Goal: Task Accomplishment & Management: Use online tool/utility

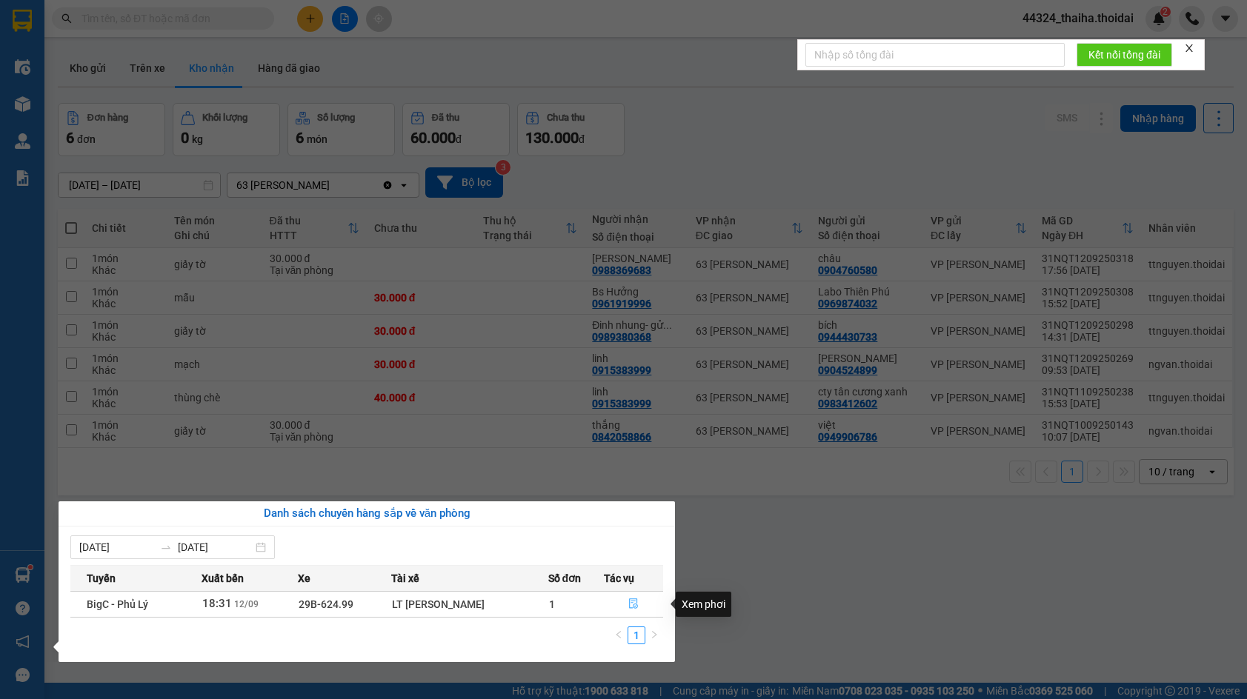
click at [638, 599] on icon "file-done" at bounding box center [633, 604] width 10 height 10
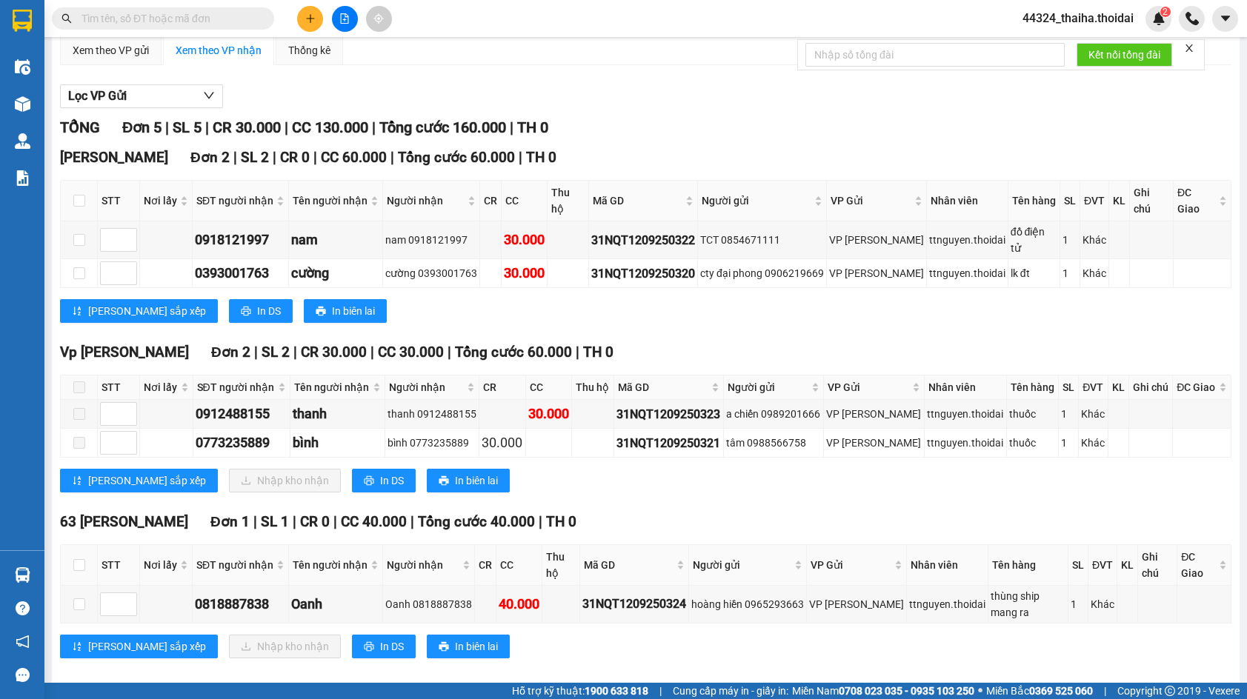
scroll to position [122, 0]
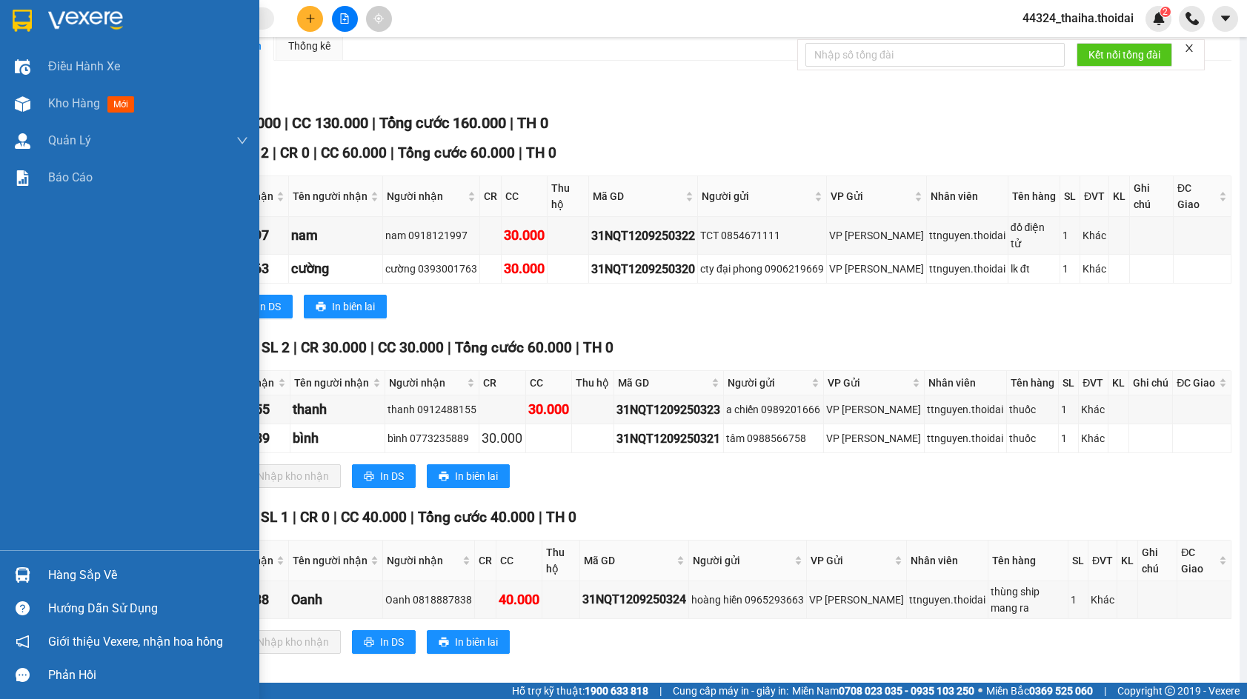
click at [76, 573] on div "Hàng sắp về" at bounding box center [148, 576] width 200 height 22
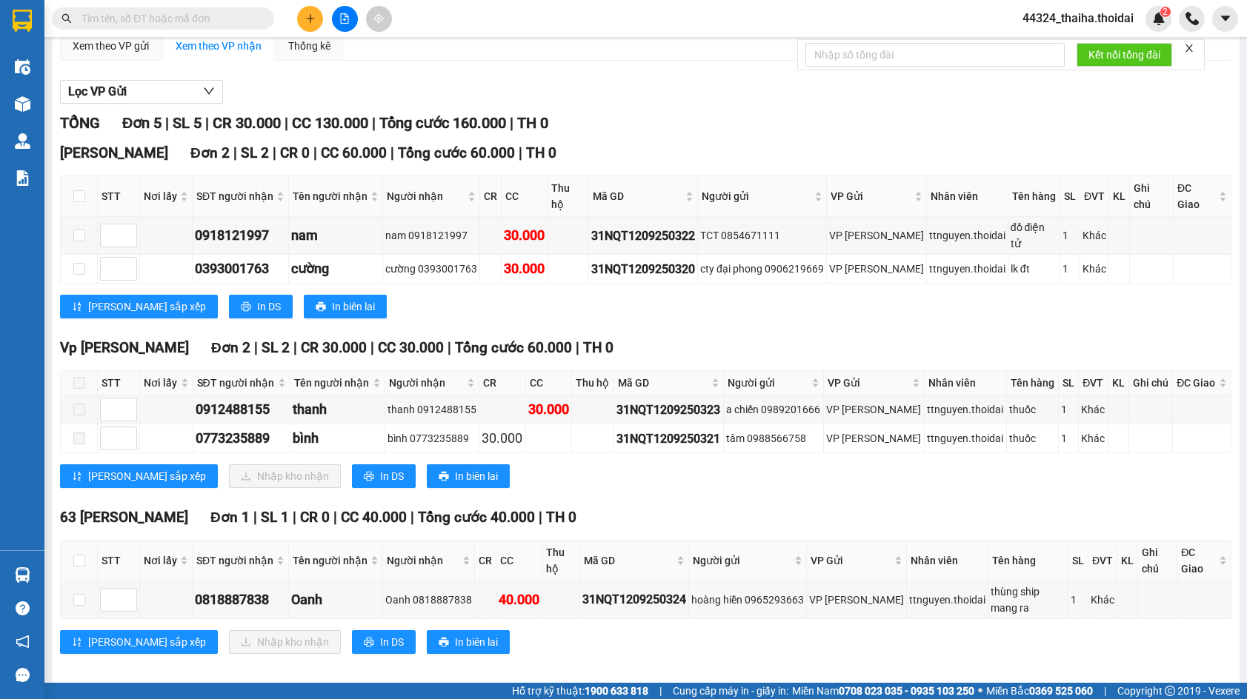
click at [620, 295] on section "Kết quả tìm kiếm ( 3 ) Bộ lọc Mã ĐH Trạng thái Món hàng Thu hộ Tổng cước Chưa c…" at bounding box center [623, 349] width 1247 height 699
click at [79, 594] on input "checkbox" at bounding box center [79, 600] width 12 height 12
checkbox input "true"
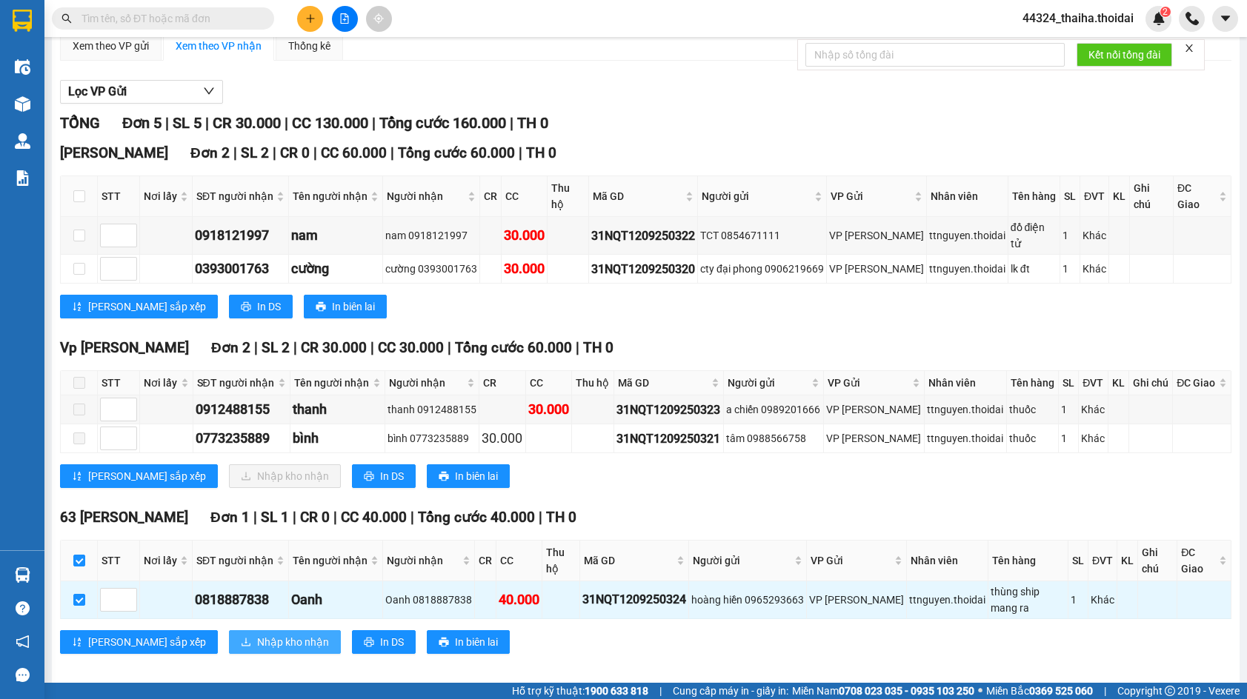
click at [257, 634] on span "Nhập kho nhận" at bounding box center [293, 642] width 72 height 16
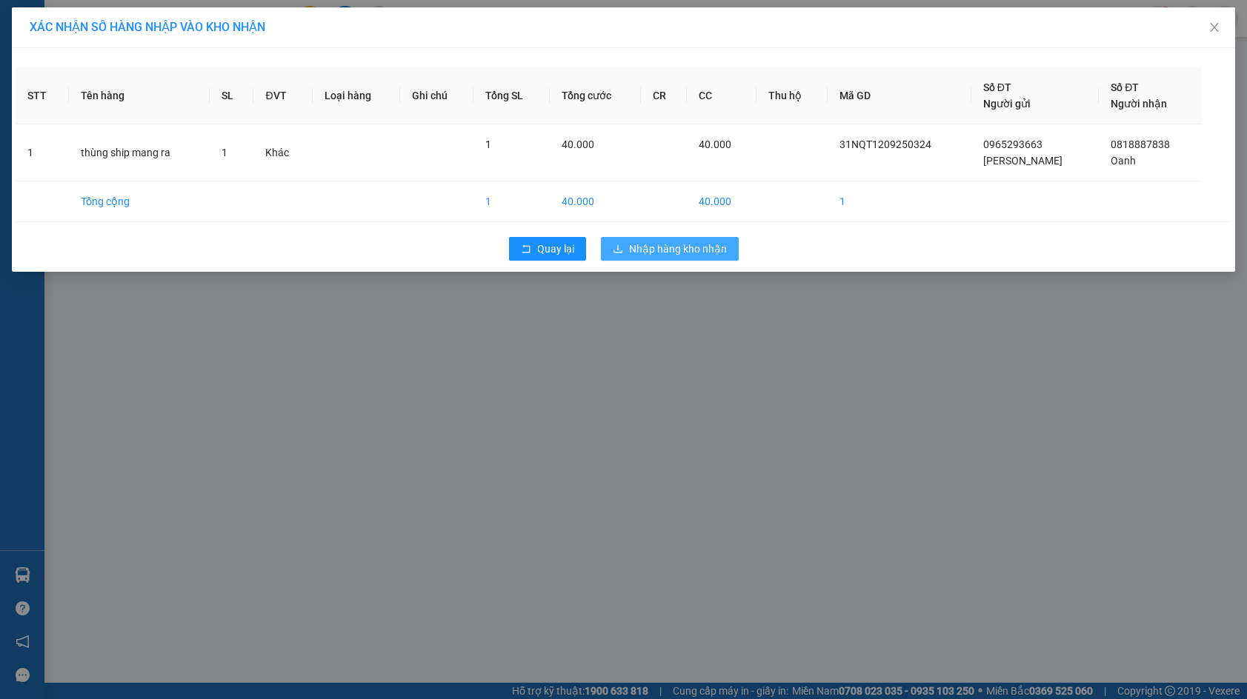
click at [670, 247] on span "Nhập hàng kho nhận" at bounding box center [678, 249] width 98 height 16
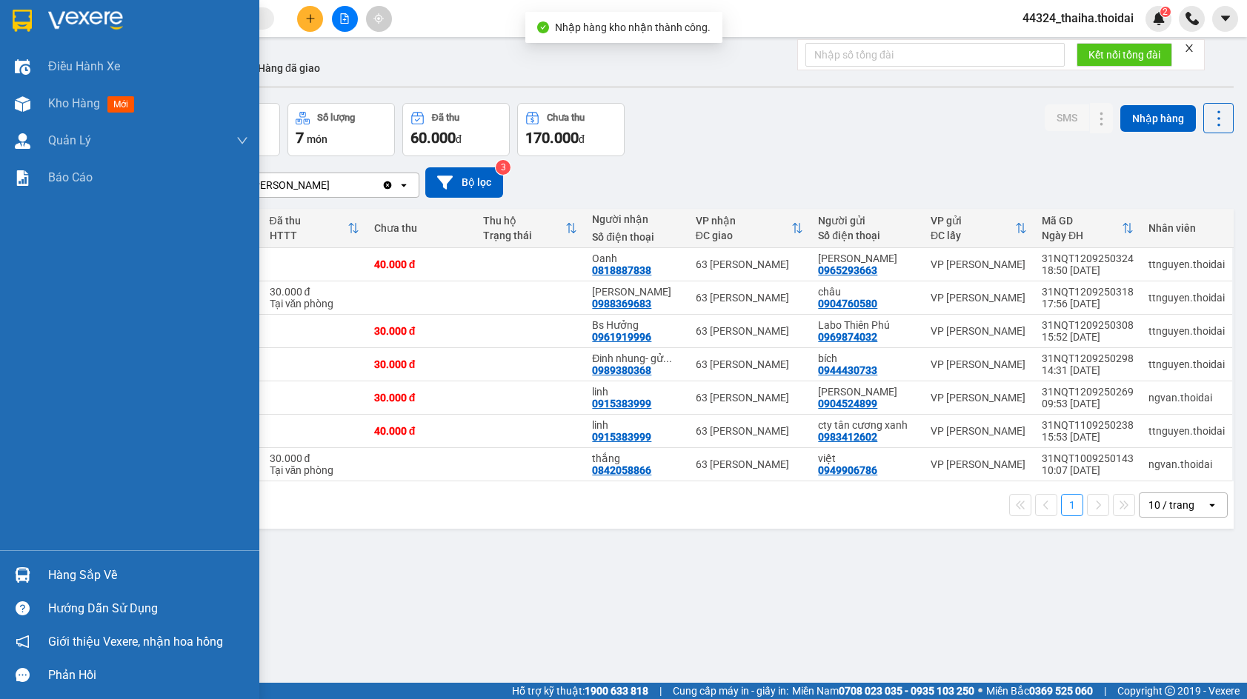
click at [27, 573] on img at bounding box center [23, 576] width 16 height 16
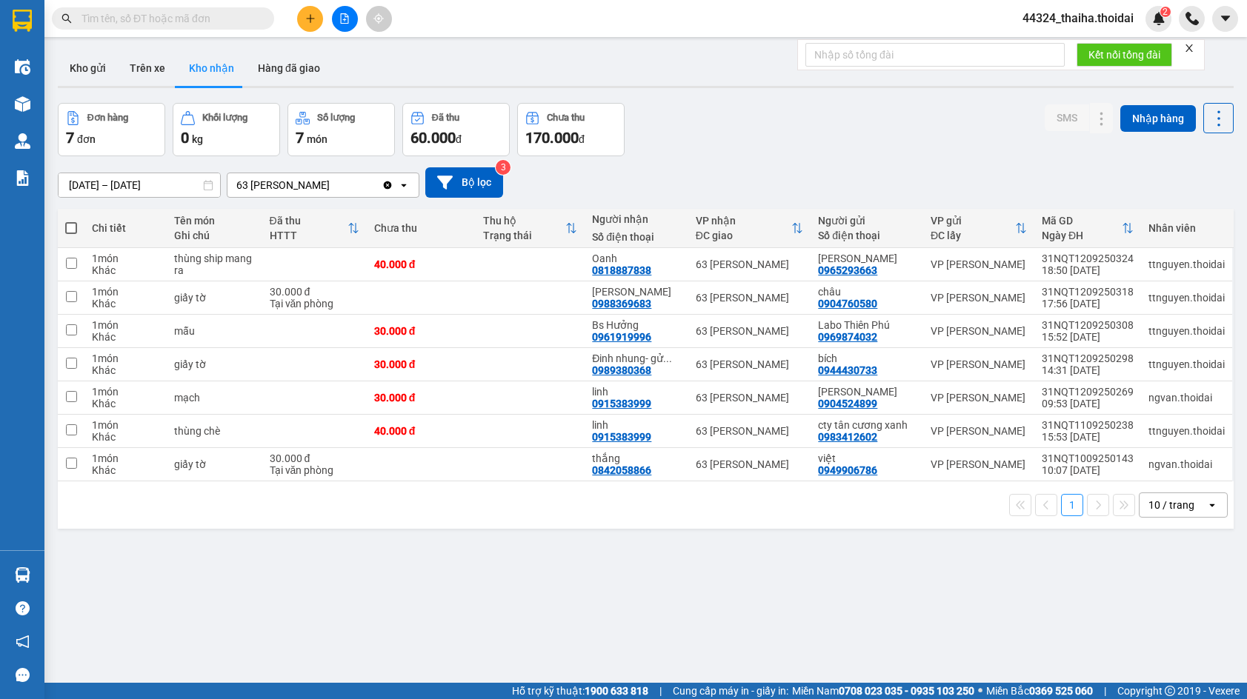
click at [737, 528] on section "Kết quả tìm kiếm ( 3 ) Bộ lọc Mã ĐH Trạng thái Món hàng Thu hộ Tổng cước Chưa c…" at bounding box center [623, 349] width 1247 height 699
click at [1062, 329] on button at bounding box center [1072, 332] width 21 height 26
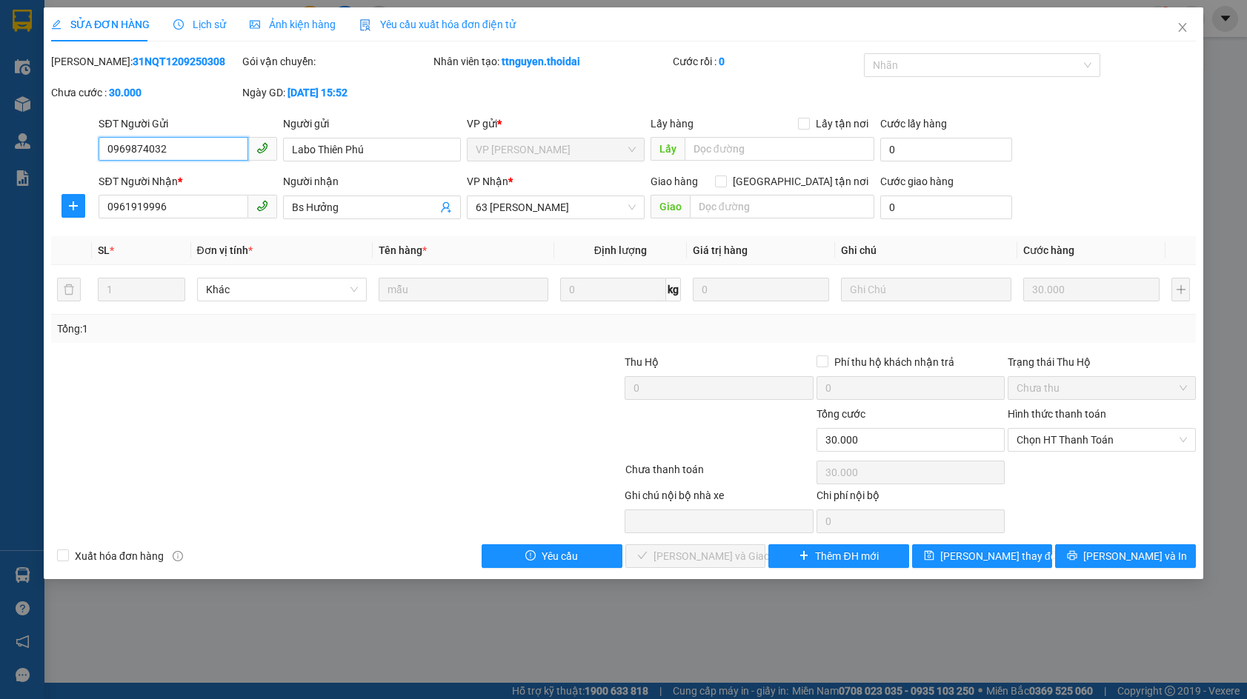
type input "0969874032"
type input "Labo Thiên Phú"
type input "0961919996"
type input "Bs Hưởng"
type input "30.000"
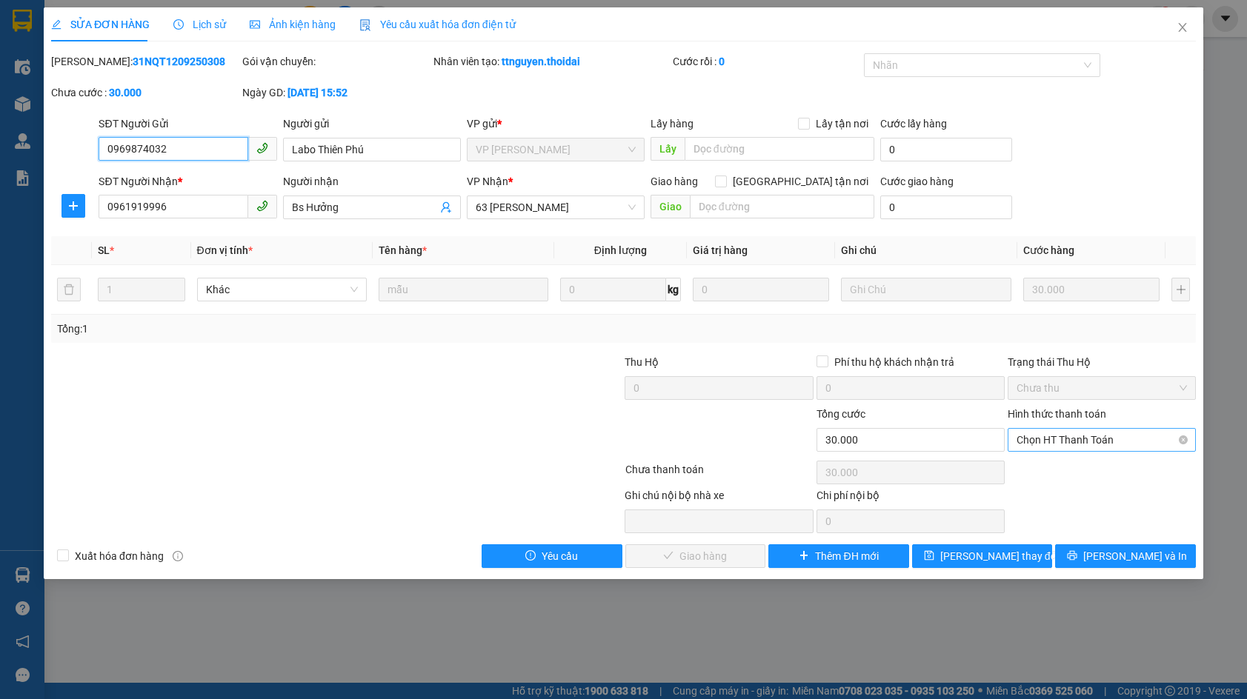
click at [1028, 437] on span "Chọn HT Thanh Toán" at bounding box center [1102, 440] width 170 height 22
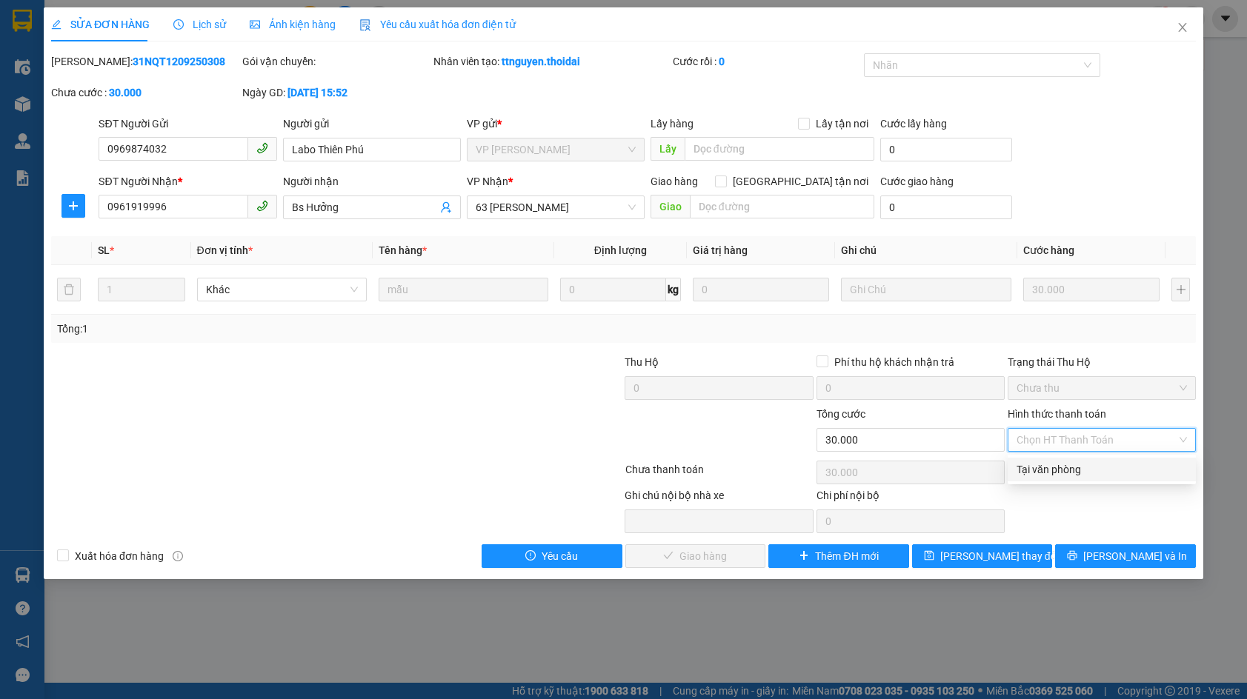
click at [1019, 465] on div "Tại văn phòng" at bounding box center [1102, 470] width 170 height 16
type input "0"
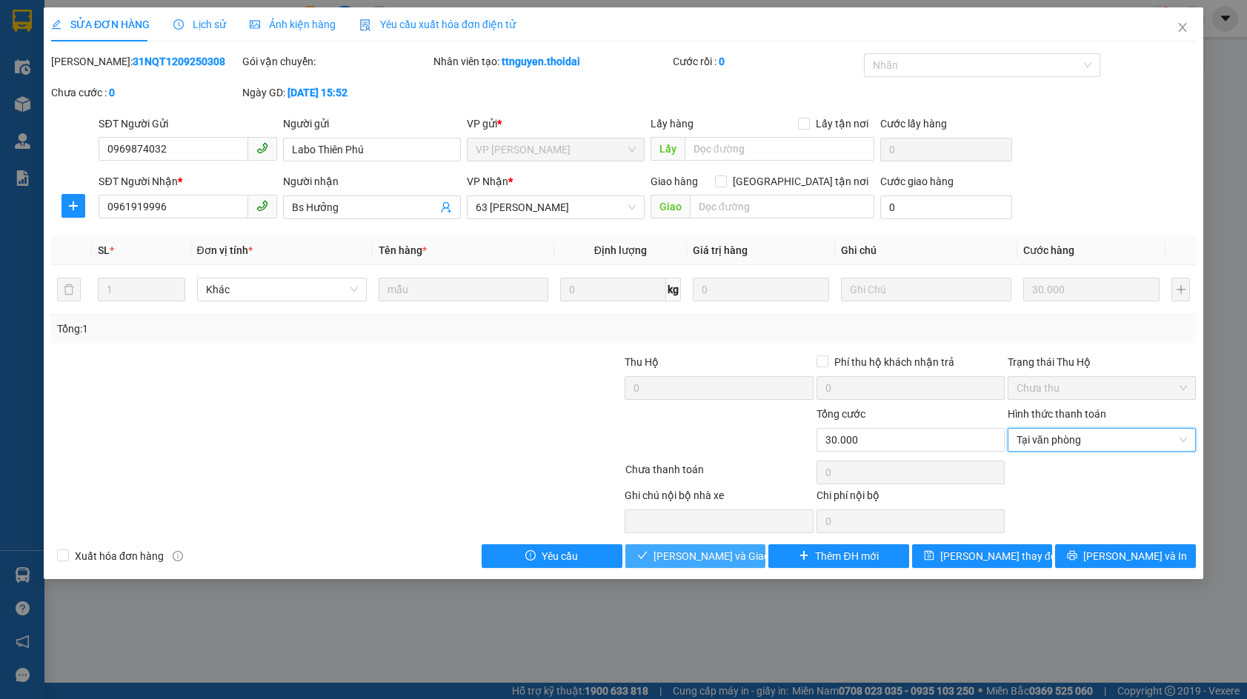
click at [744, 555] on button "[PERSON_NAME] và Giao hàng" at bounding box center [695, 557] width 141 height 24
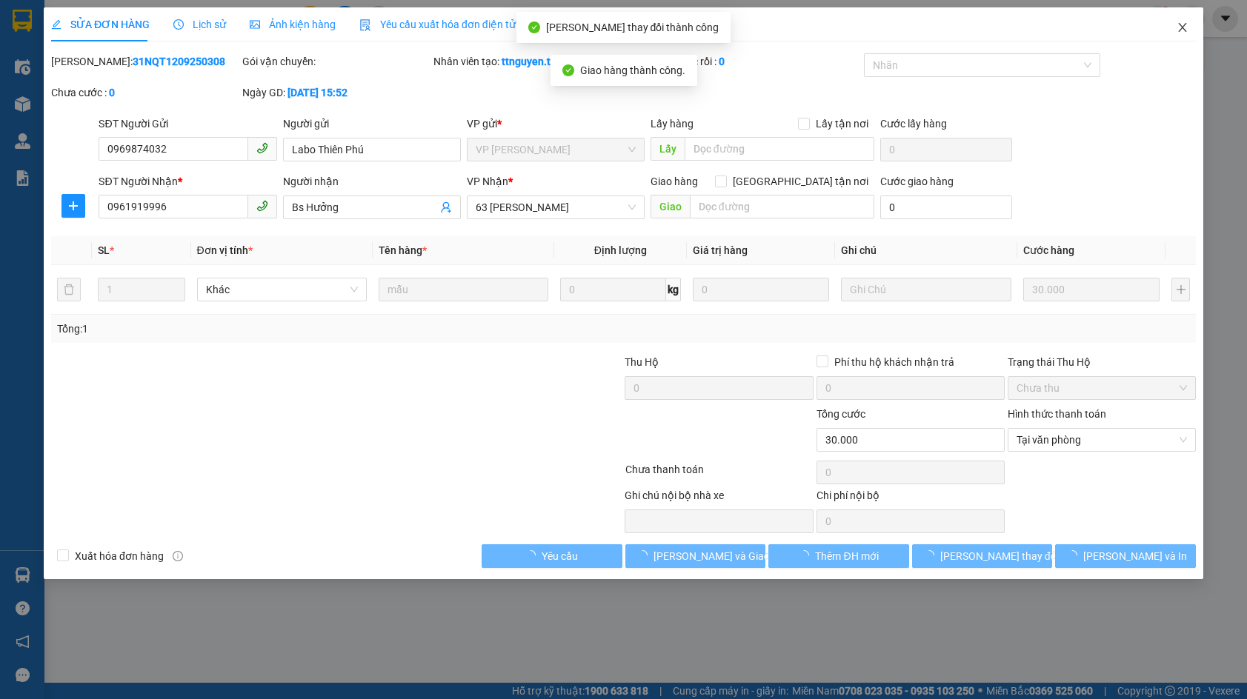
click at [1178, 28] on icon "close" at bounding box center [1183, 27] width 12 height 12
